Goal: Task Accomplishment & Management: Complete application form

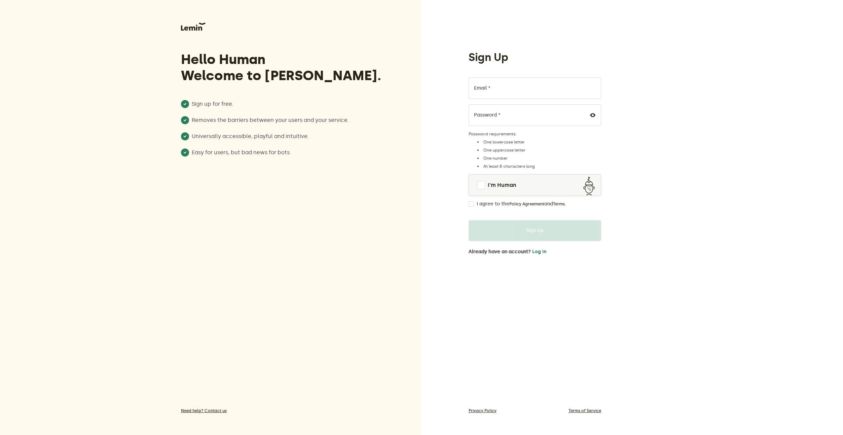
click at [484, 86] on label "Email *" at bounding box center [482, 87] width 16 height 5
click at [484, 86] on input "Email *" at bounding box center [535, 88] width 133 height 22
click at [492, 94] on input "Email *" at bounding box center [535, 88] width 133 height 22
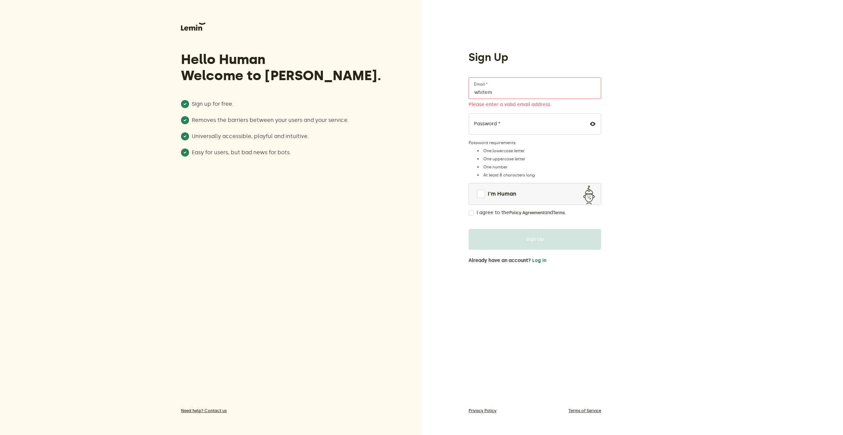
type input "whitemo"
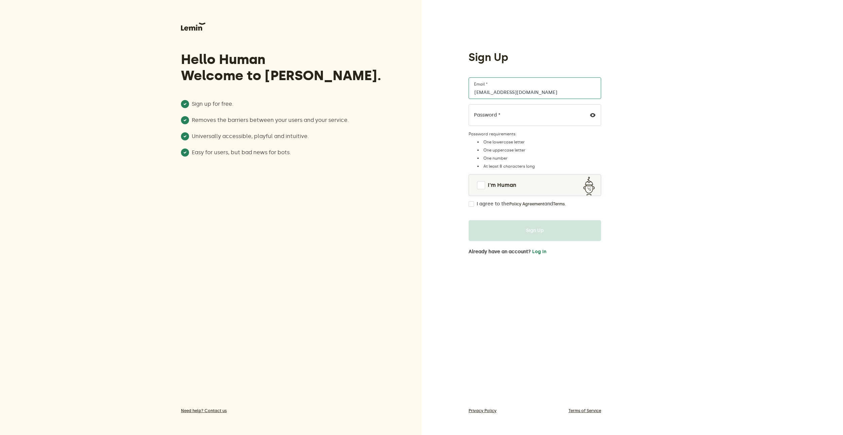
type input "[EMAIL_ADDRESS][DOMAIN_NAME]"
click at [591, 118] on div at bounding box center [593, 115] width 16 height 21
click at [593, 116] on icon at bounding box center [592, 114] width 5 height 5
click at [480, 190] on link "I'm Human" at bounding box center [535, 185] width 132 height 16
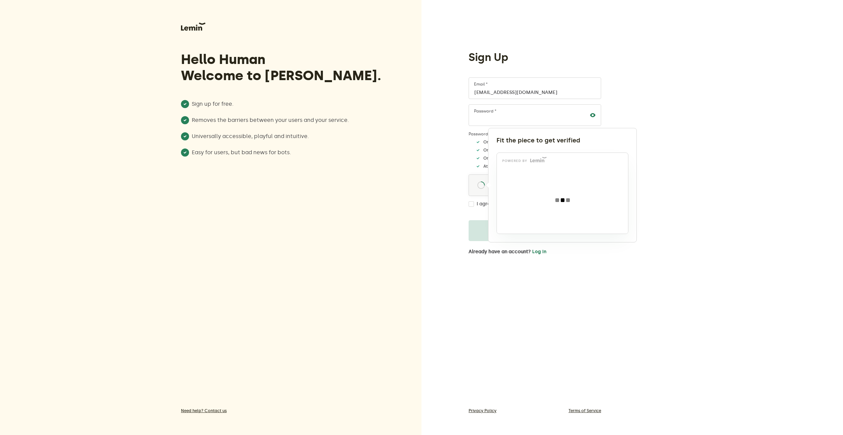
click at [730, 174] on div at bounding box center [421, 217] width 843 height 435
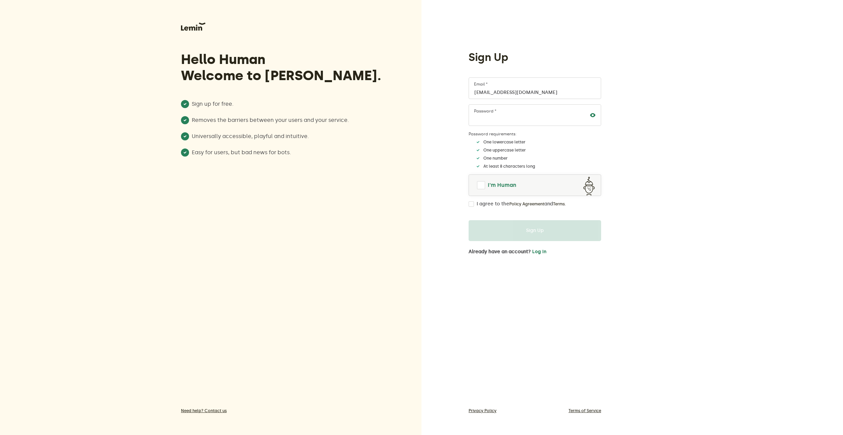
click at [506, 185] on span "I'm Human" at bounding box center [502, 185] width 29 height 8
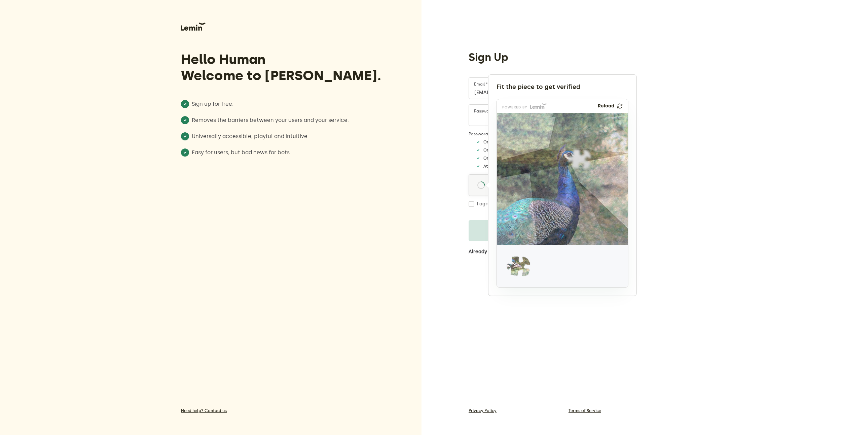
click at [518, 268] on img at bounding box center [474, 311] width 218 height 132
click at [574, 162] on img at bounding box center [606, 179] width 218 height 132
click at [522, 269] on img at bounding box center [474, 311] width 218 height 132
click at [529, 276] on img at bounding box center [474, 311] width 218 height 132
click at [520, 275] on img at bounding box center [474, 311] width 218 height 132
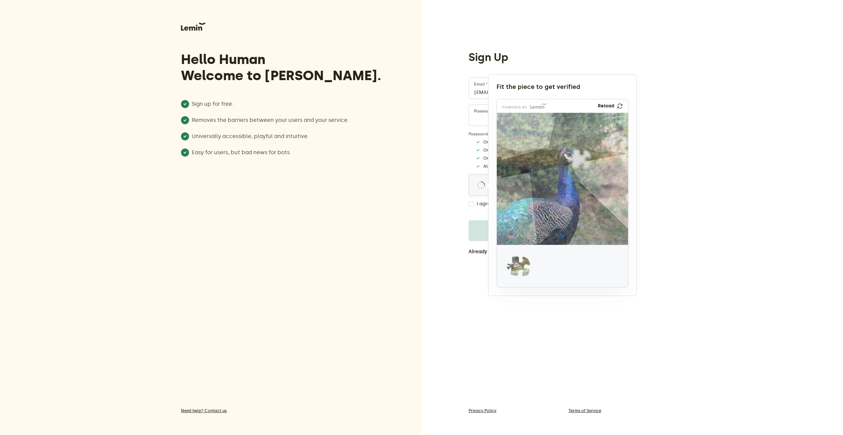
click at [522, 267] on img at bounding box center [474, 311] width 218 height 132
drag, startPoint x: 522, startPoint y: 263, endPoint x: 515, endPoint y: 261, distance: 6.9
click at [521, 263] on img at bounding box center [474, 311] width 218 height 132
click at [515, 261] on img at bounding box center [474, 311] width 218 height 132
click at [521, 259] on img at bounding box center [474, 311] width 218 height 132
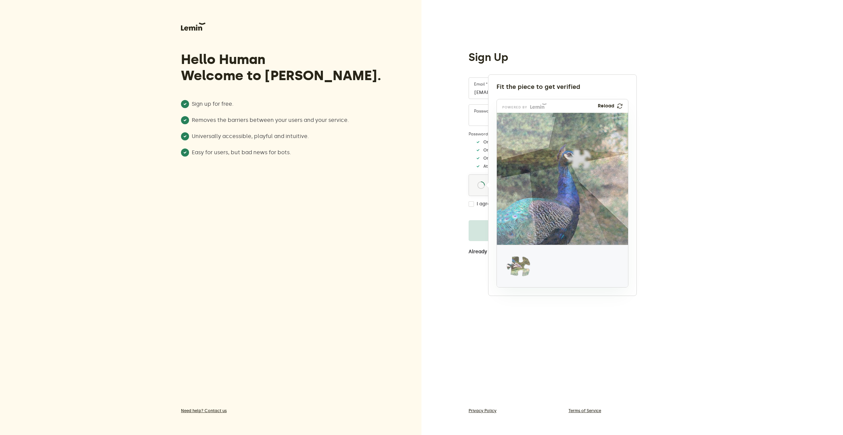
click at [619, 107] on img at bounding box center [620, 105] width 6 height 5
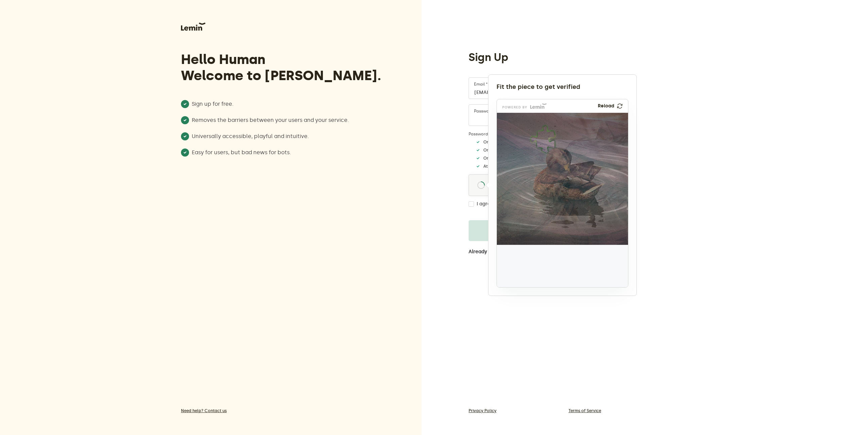
drag, startPoint x: 522, startPoint y: 265, endPoint x: 548, endPoint y: 138, distance: 129.4
click at [548, 138] on img at bounding box center [499, 184] width 218 height 132
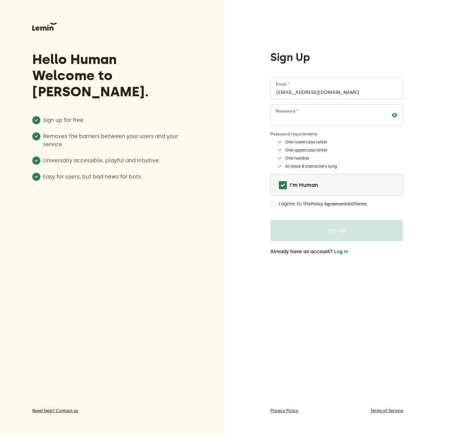
click at [290, 205] on label "I agree to the Policy Agreement and Terms ." at bounding box center [324, 203] width 90 height 5
click at [276, 205] on input "I agree to the Policy Agreement and Terms ." at bounding box center [273, 203] width 5 height 5
checkbox input "true"
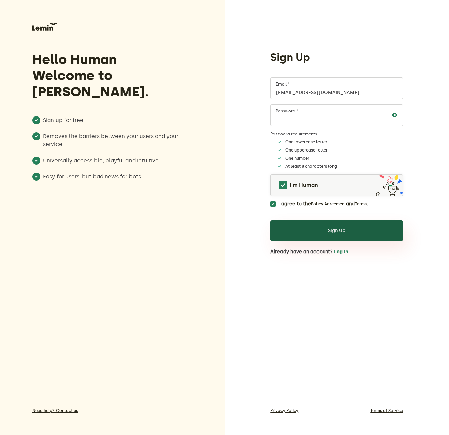
click at [320, 232] on button "Sign Up" at bounding box center [337, 230] width 133 height 21
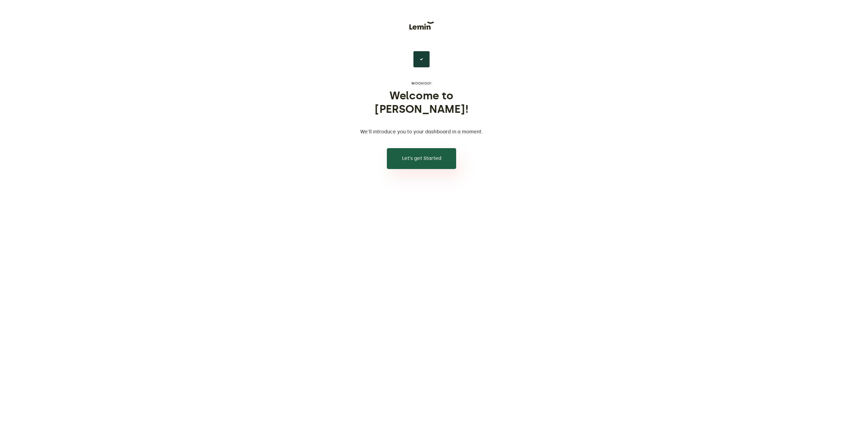
click at [426, 149] on button "Let’s get Started" at bounding box center [421, 158] width 69 height 21
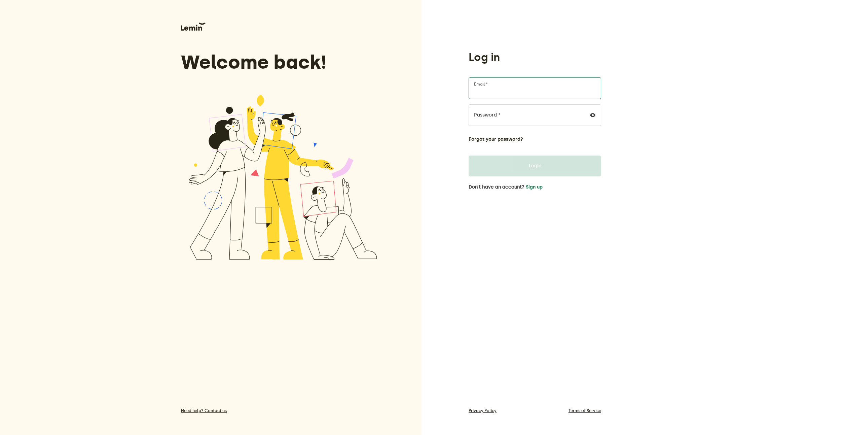
type input "[EMAIL_ADDRESS][DOMAIN_NAME]"
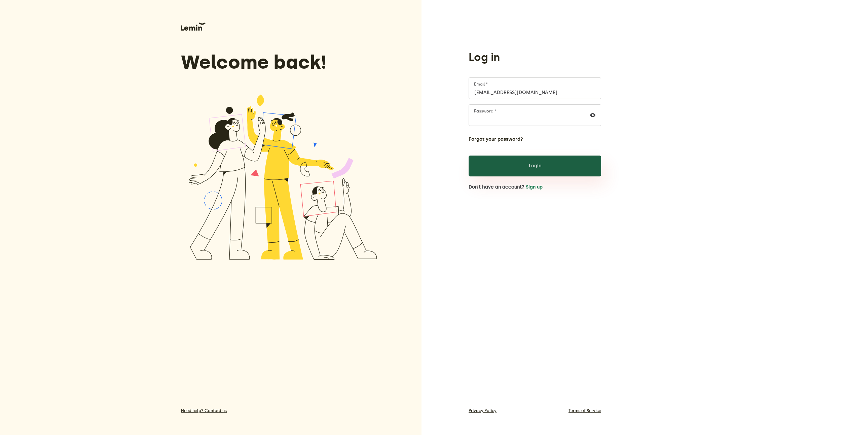
click at [543, 160] on button "Login" at bounding box center [535, 165] width 133 height 21
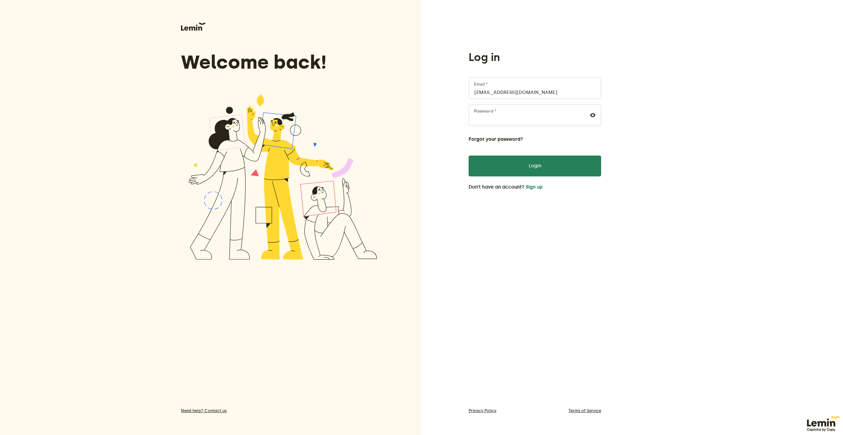
click at [435, 231] on div "Log in [EMAIL_ADDRESS][DOMAIN_NAME] Email * Password * Forgot your password? Lo…" at bounding box center [633, 217] width 422 height 435
click at [539, 167] on button "Login" at bounding box center [535, 165] width 133 height 21
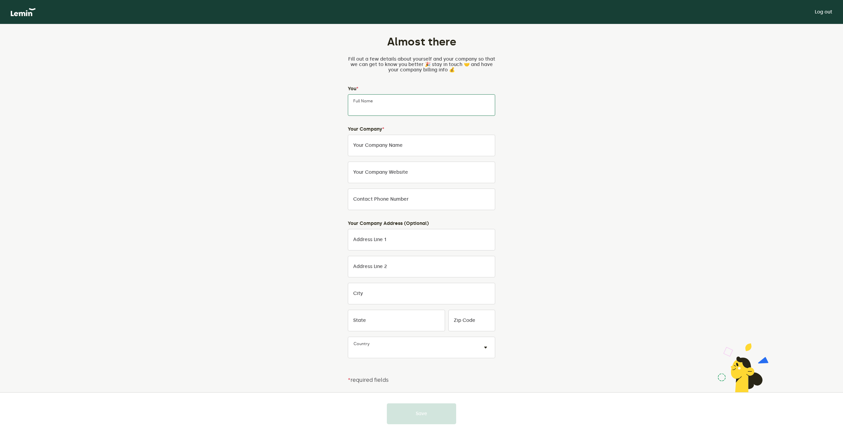
click at [422, 107] on input "Full Name" at bounding box center [421, 105] width 147 height 22
type input "[PERSON_NAME]"
type input "NoNAME"
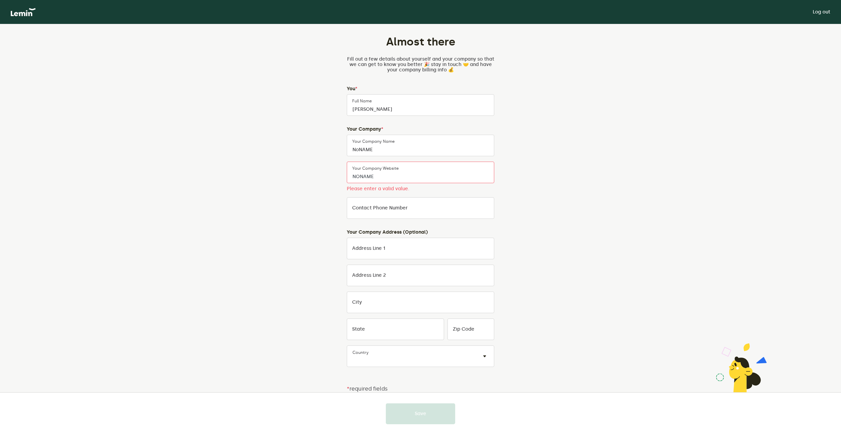
type input "NONAME"
click at [377, 148] on input "NoNAME" at bounding box center [420, 146] width 147 height 22
type input "NONAME"
click at [413, 190] on label "Please enter a valid value." at bounding box center [420, 189] width 147 height 6
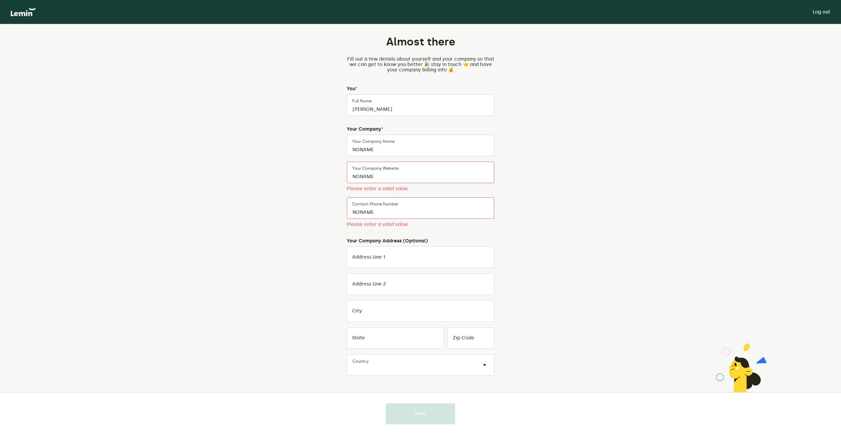
click at [412, 194] on form "Your Company * NONAME Your Company Name NONAME Your company website Please ente…" at bounding box center [420, 180] width 147 height 106
click at [410, 213] on input "NONAME" at bounding box center [420, 208] width 147 height 22
drag, startPoint x: 402, startPoint y: 238, endPoint x: 398, endPoint y: 246, distance: 8.7
click at [398, 245] on div "Your Company * NONAME Your Company Name NONAME Your company website Please ente…" at bounding box center [420, 251] width 147 height 249
click at [393, 257] on input "Address Line 1" at bounding box center [420, 257] width 147 height 22
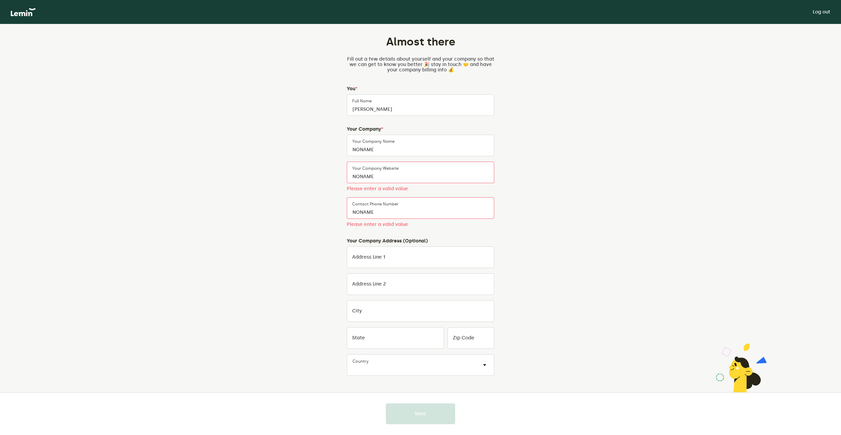
drag, startPoint x: 411, startPoint y: 271, endPoint x: 387, endPoint y: 292, distance: 31.7
click at [411, 272] on form "Your Company Address (Optional) Address Line 1 Address Line 2 City State Zip Co…" at bounding box center [420, 306] width 147 height 137
click at [381, 295] on form "Your Company Address (Optional) Address Line 1 Address Line 2 City State Zip Co…" at bounding box center [420, 306] width 147 height 137
click at [399, 286] on input "Address Line 2" at bounding box center [420, 284] width 147 height 22
click at [421, 250] on input "Address Line 1" at bounding box center [420, 257] width 147 height 22
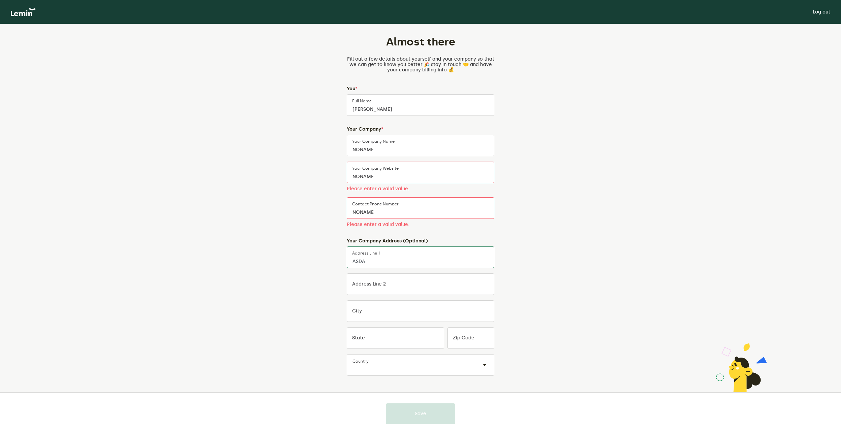
type input "ASDAS"
click at [430, 216] on input "NONAME" at bounding box center [420, 208] width 147 height 22
click at [539, 214] on div "Almost there Fill out a few details about yourself and your company so that we …" at bounding box center [420, 234] width 315 height 421
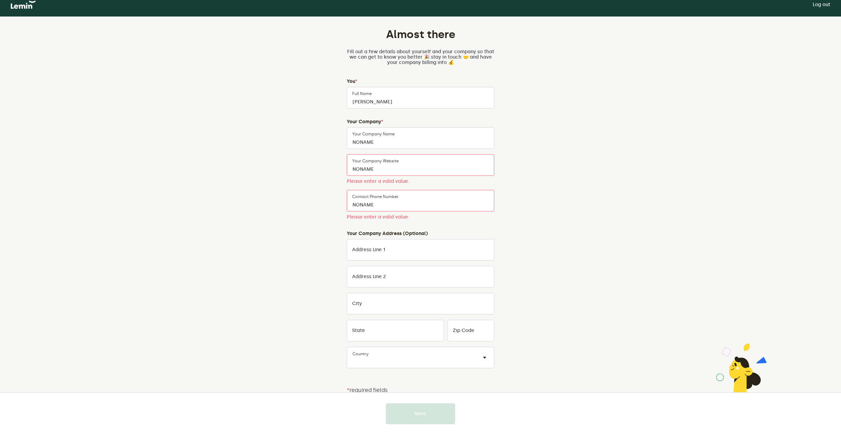
scroll to position [10, 0]
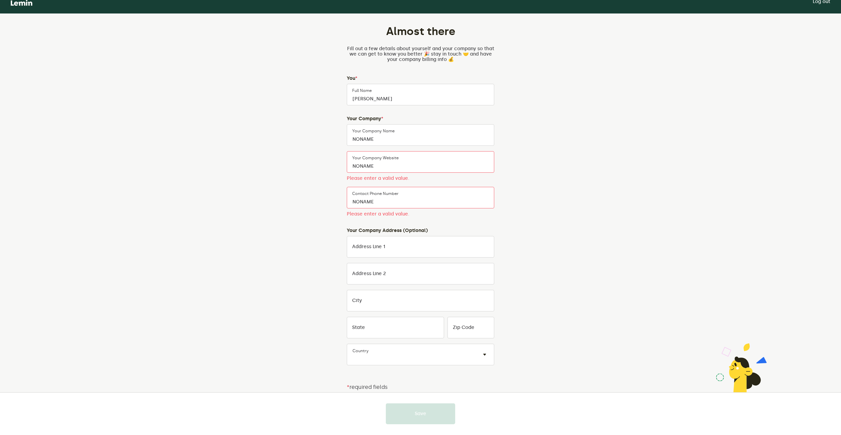
drag, startPoint x: 457, startPoint y: 408, endPoint x: 483, endPoint y: 382, distance: 36.6
click at [463, 402] on div "Save" at bounding box center [420, 413] width 841 height 43
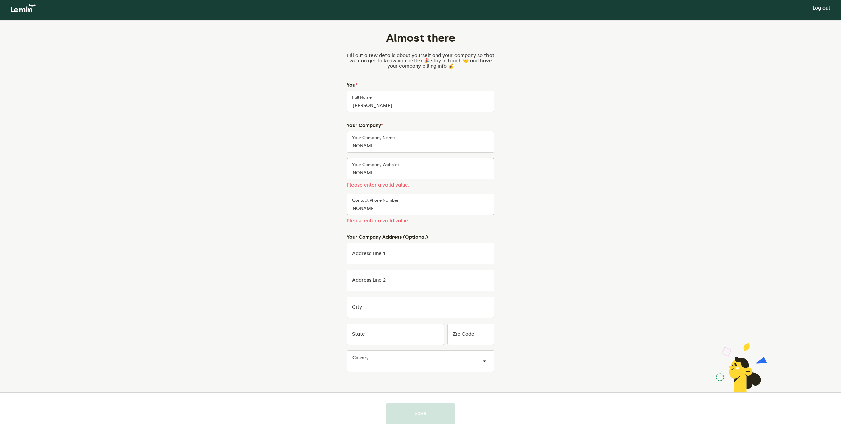
scroll to position [0, 0]
